Goal: Communication & Community: Answer question/provide support

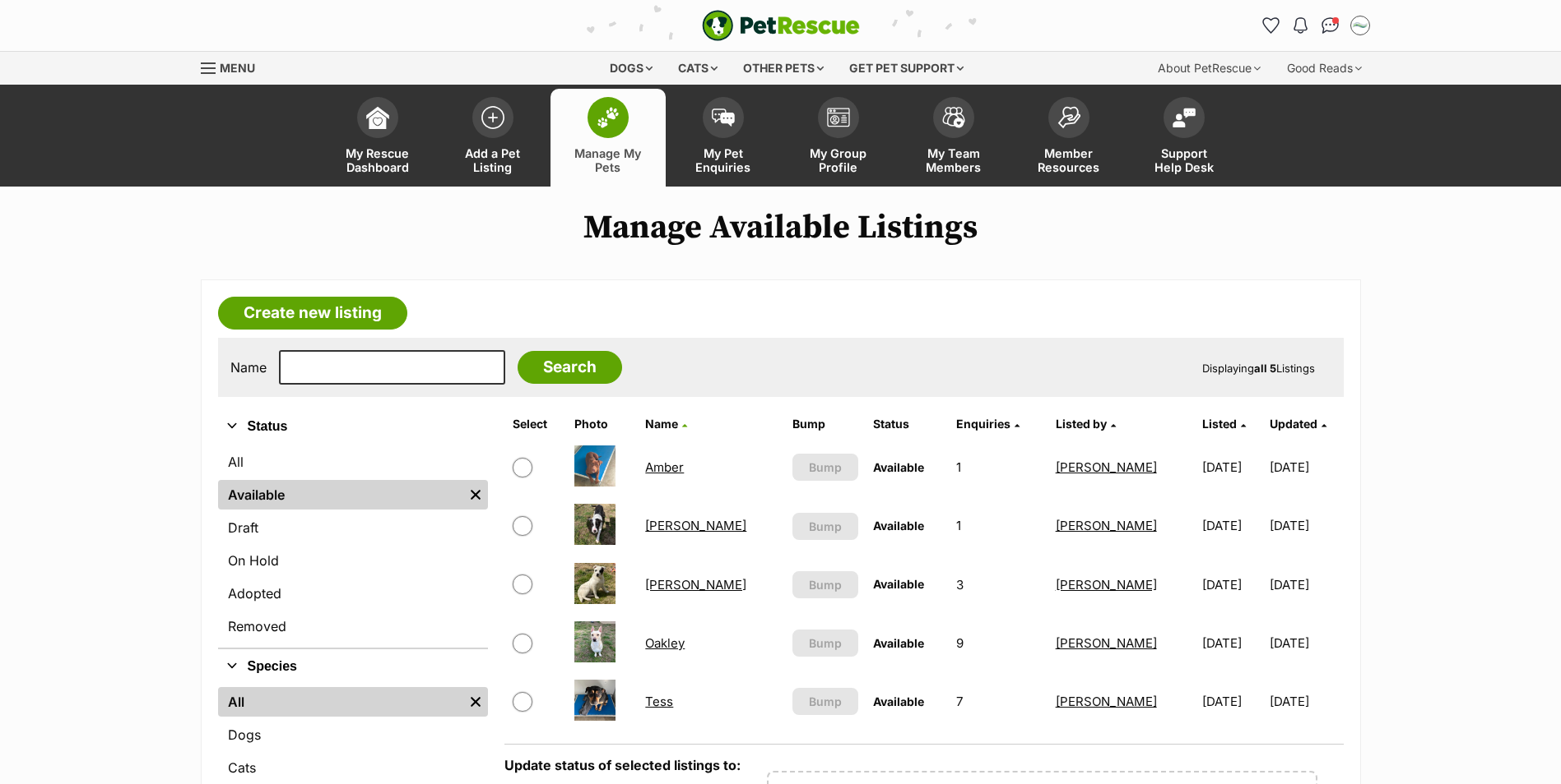
click at [664, 708] on link "Tess" at bounding box center [658, 702] width 28 height 16
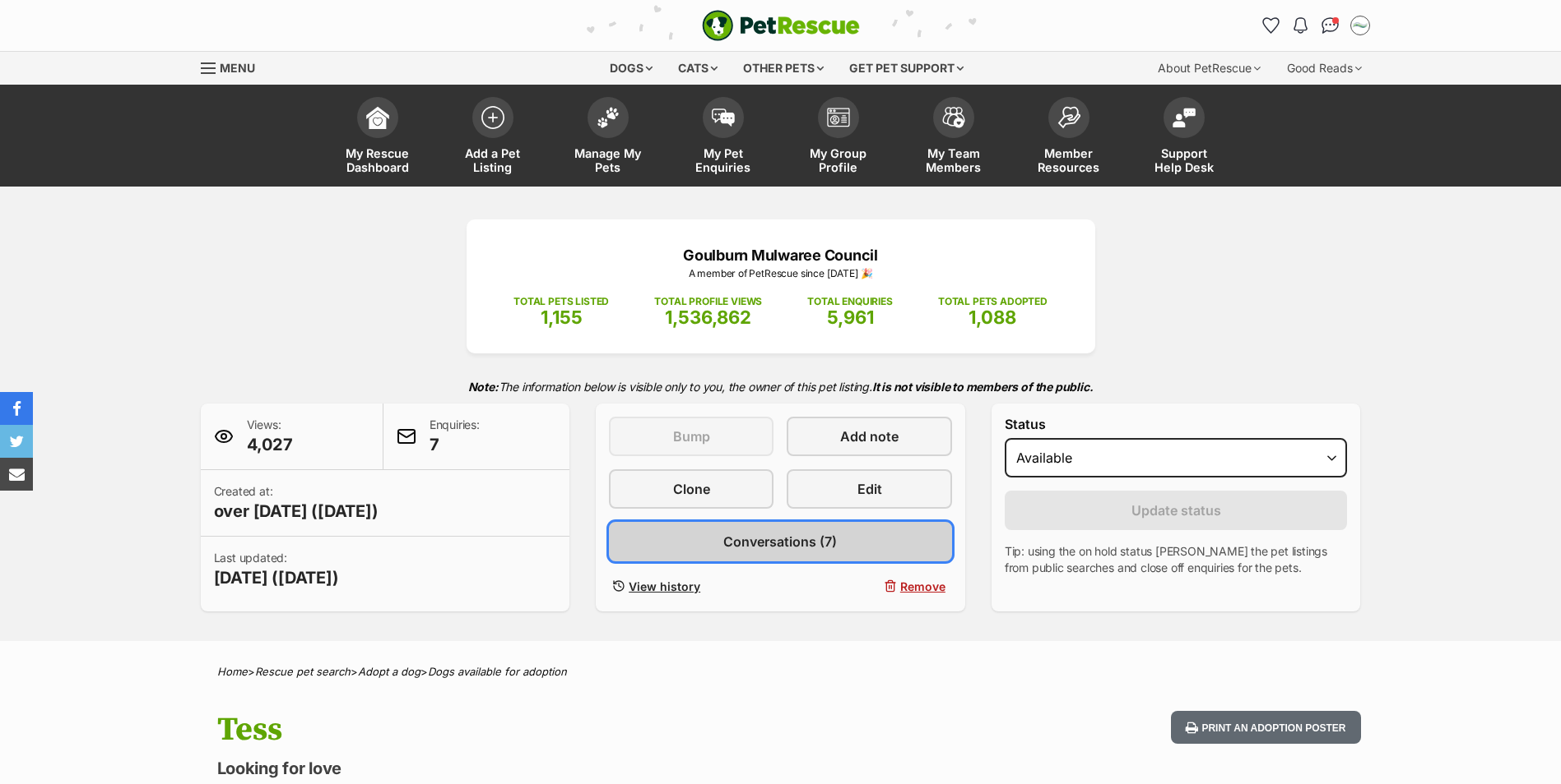
click at [778, 537] on span "Conversations (7)" at bounding box center [780, 541] width 114 height 19
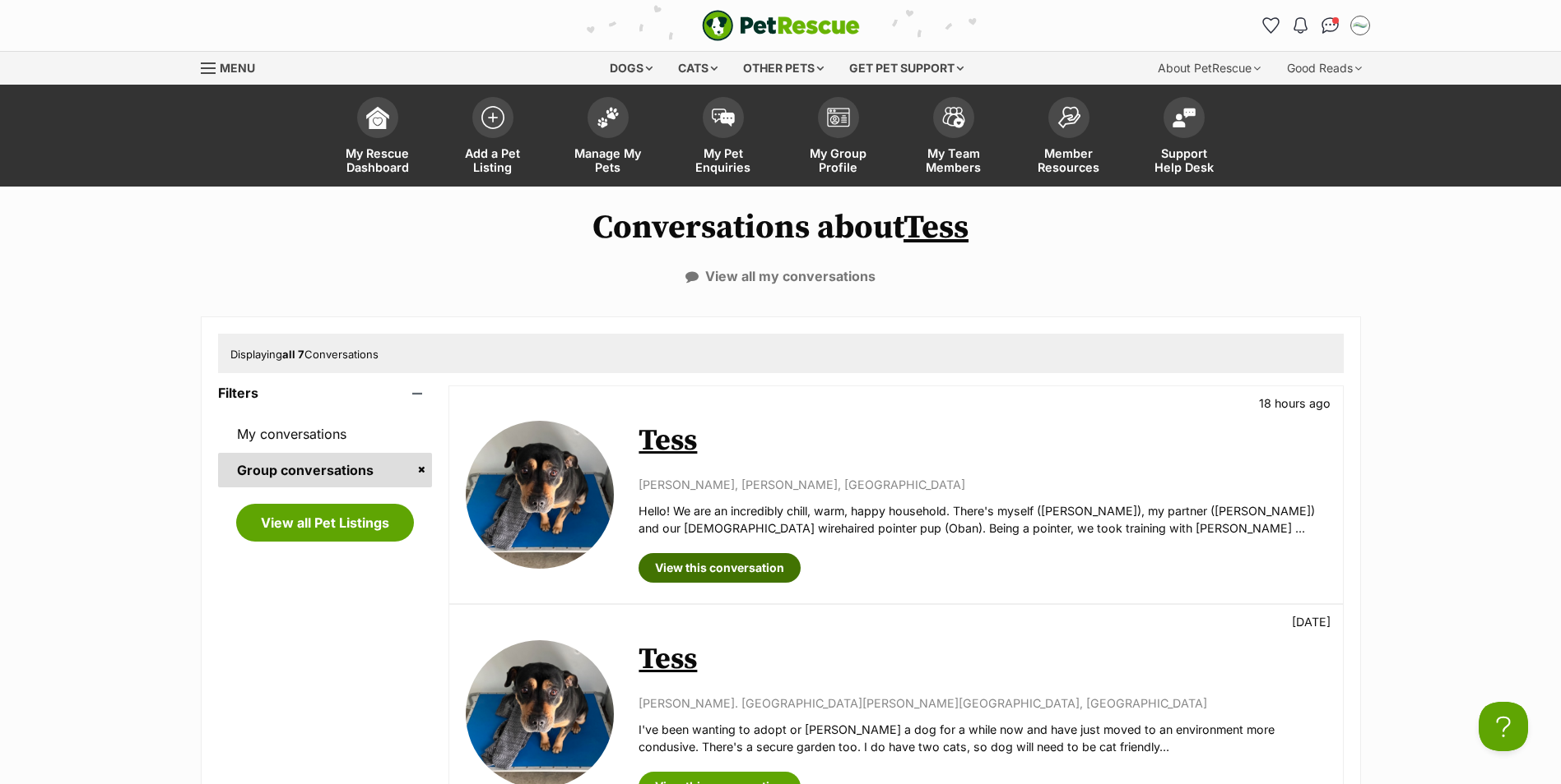
click at [742, 572] on link "View this conversation" at bounding box center [719, 568] width 162 height 30
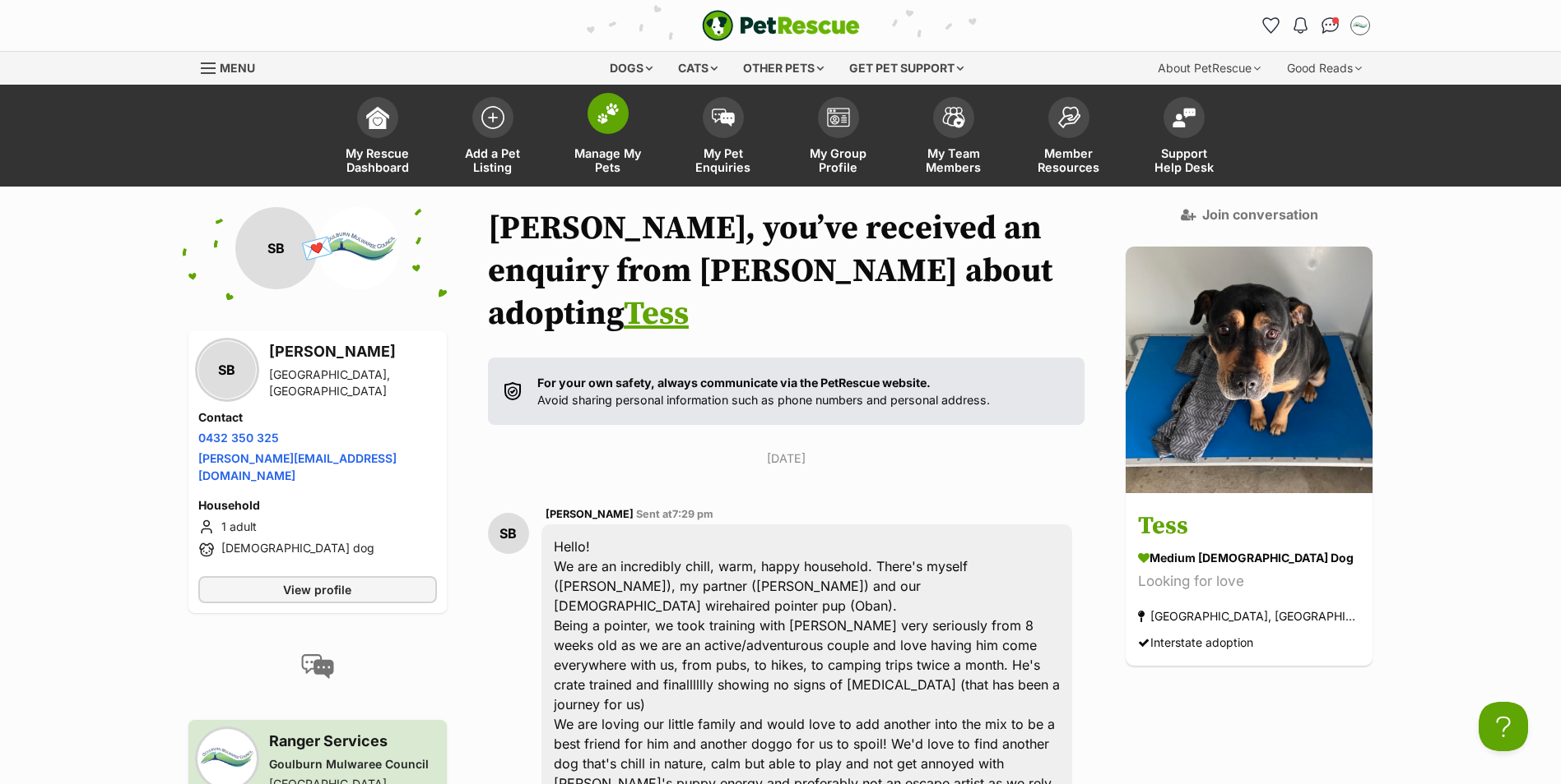
click at [607, 124] on span at bounding box center [608, 114] width 41 height 41
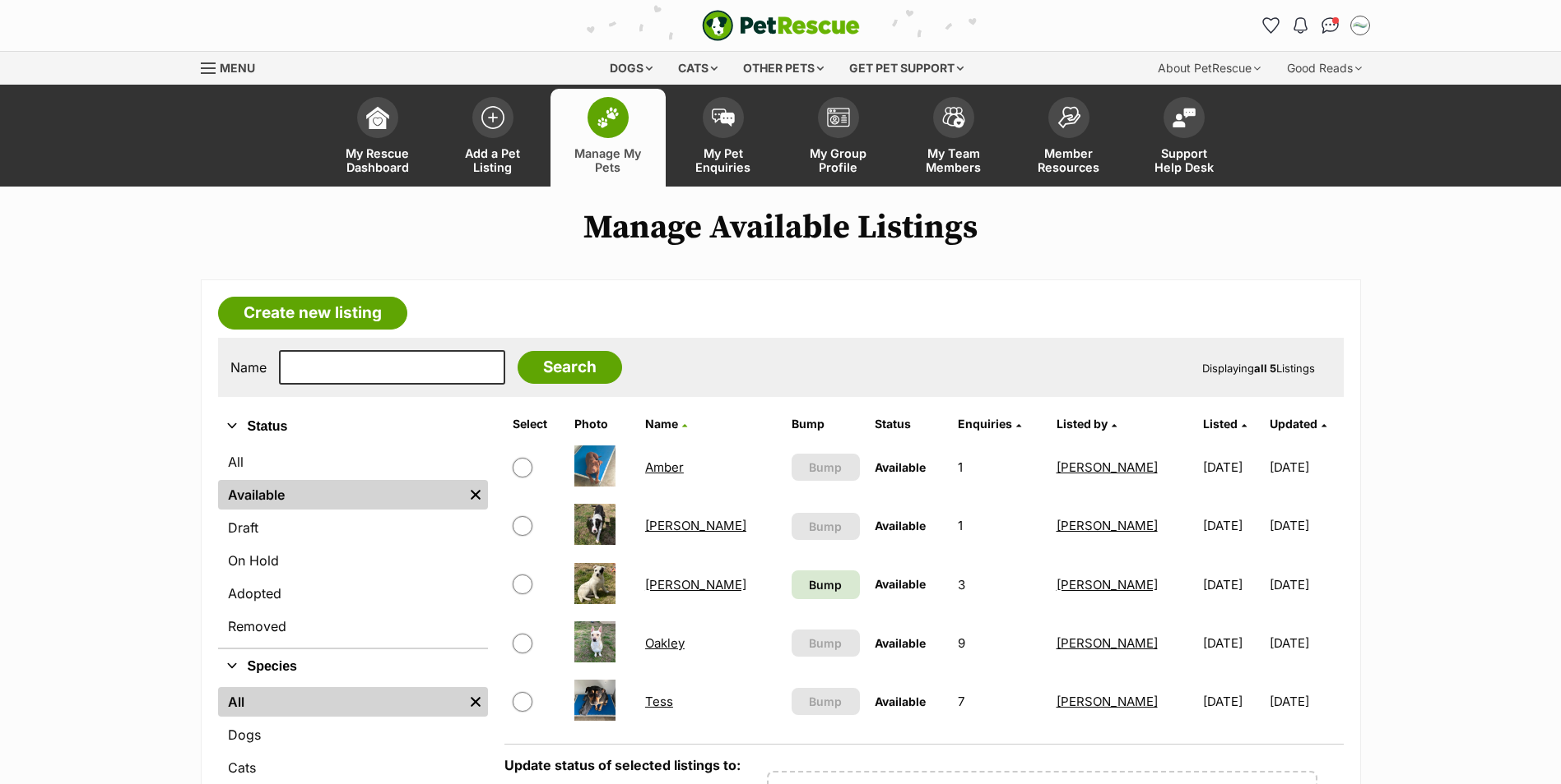
click at [667, 699] on link "Tess" at bounding box center [658, 702] width 28 height 16
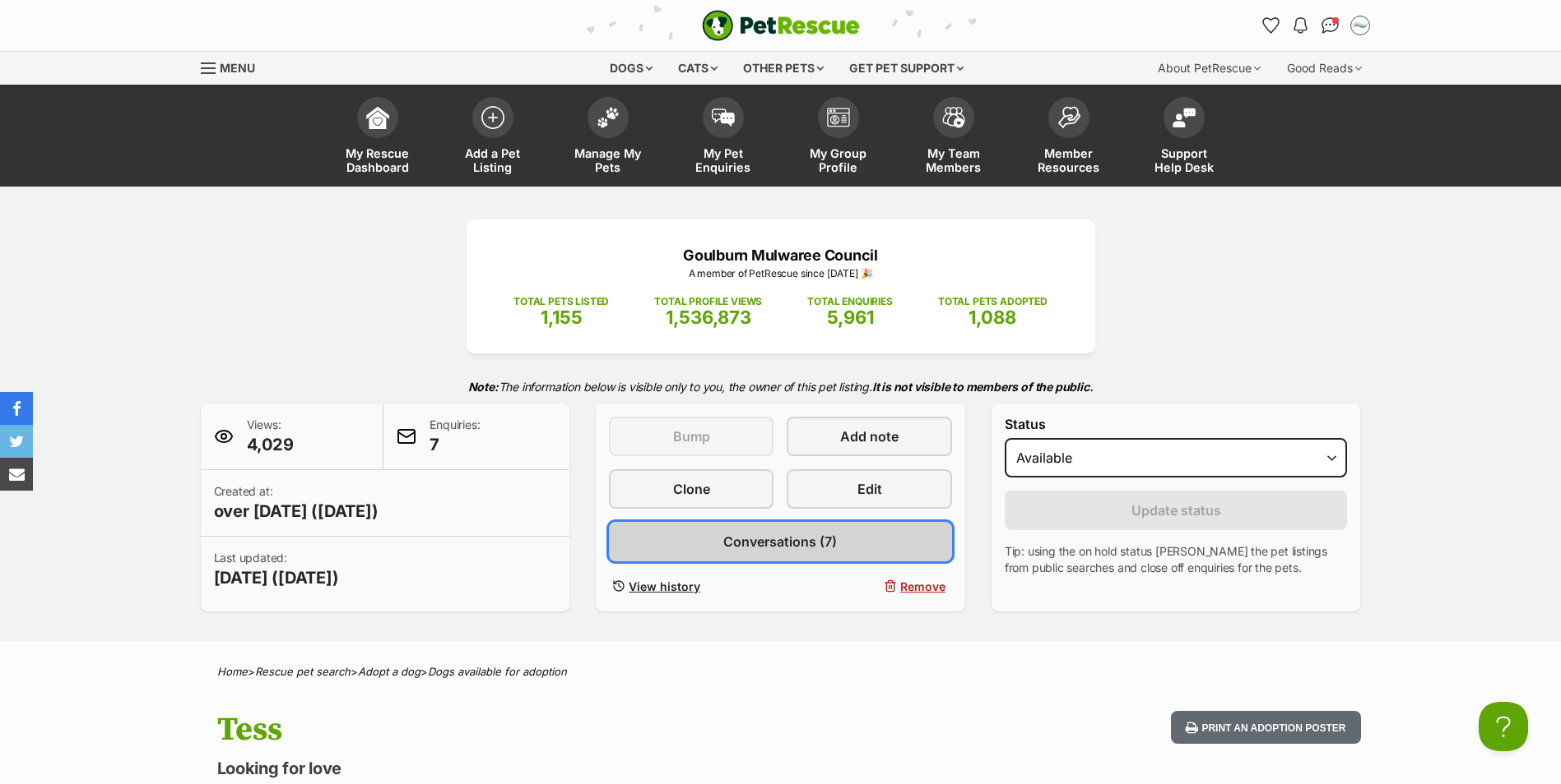
click at [776, 541] on span "Conversations (7)" at bounding box center [780, 541] width 114 height 19
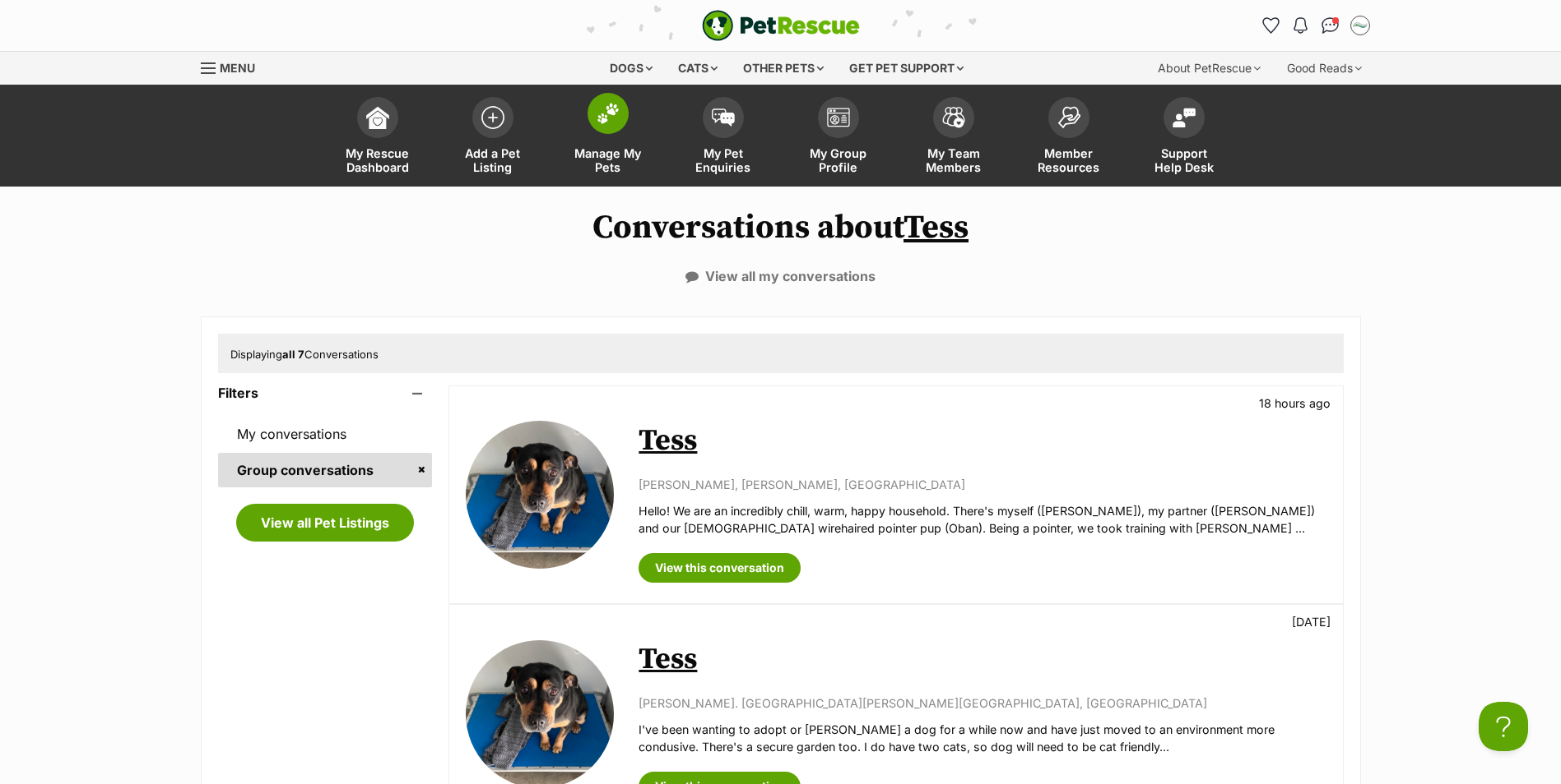
click at [608, 127] on span at bounding box center [608, 114] width 41 height 41
